Goal: Transaction & Acquisition: Subscribe to service/newsletter

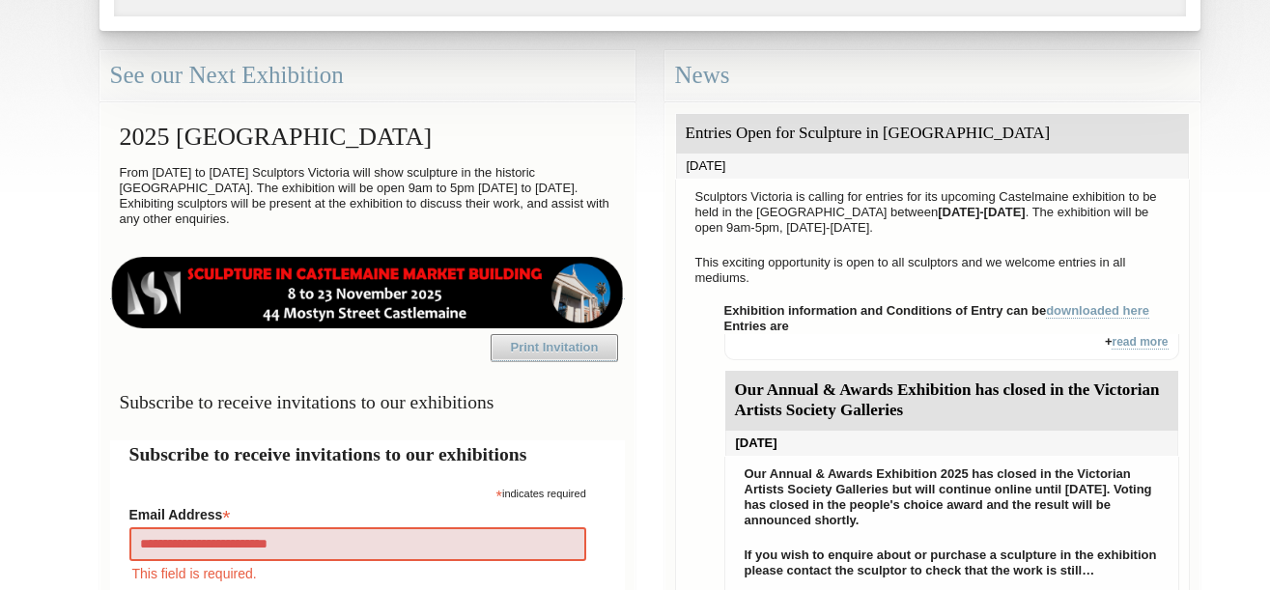
type input "**********"
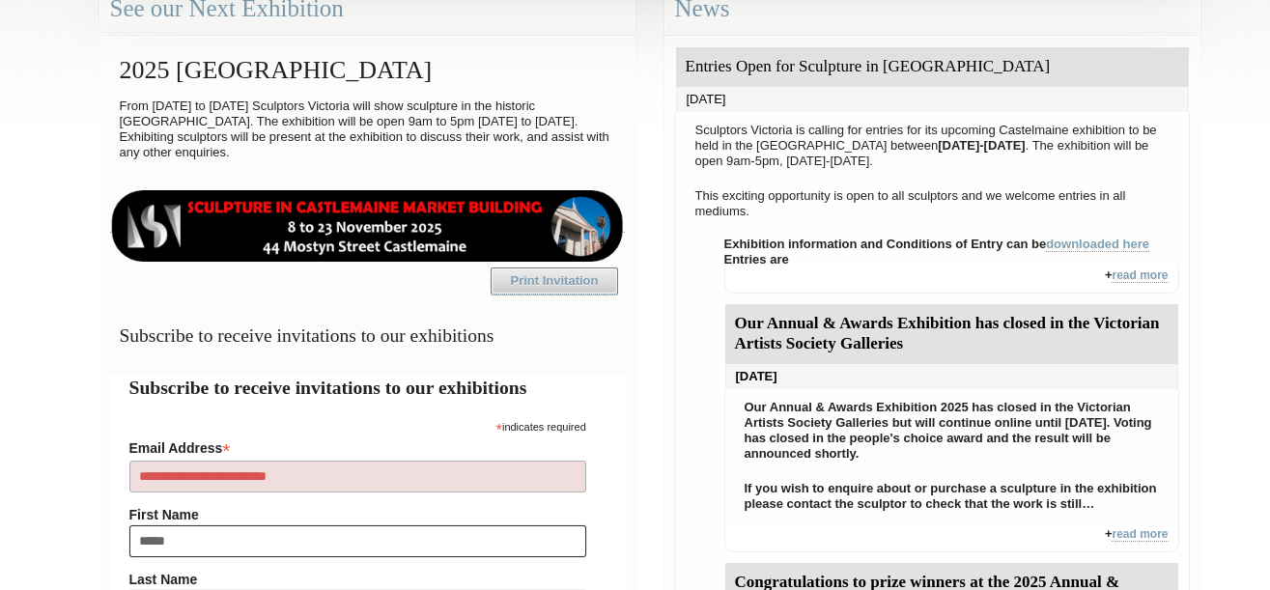
type input "*****"
type input "********"
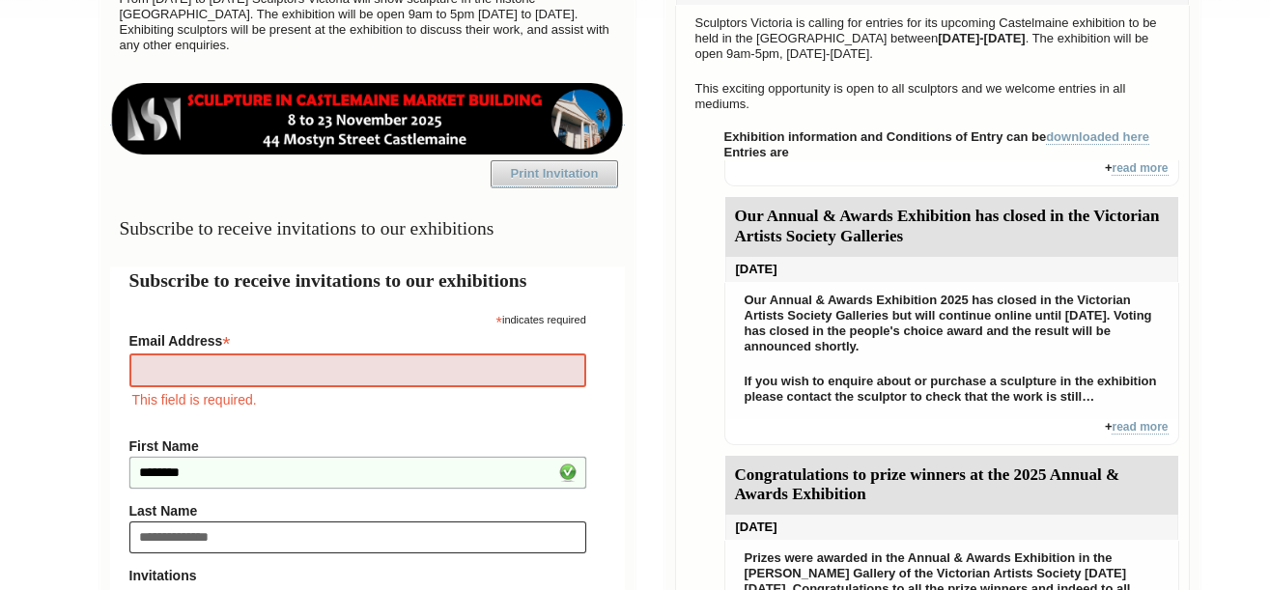
type input "**********"
